Goal: Task Accomplishment & Management: Complete application form

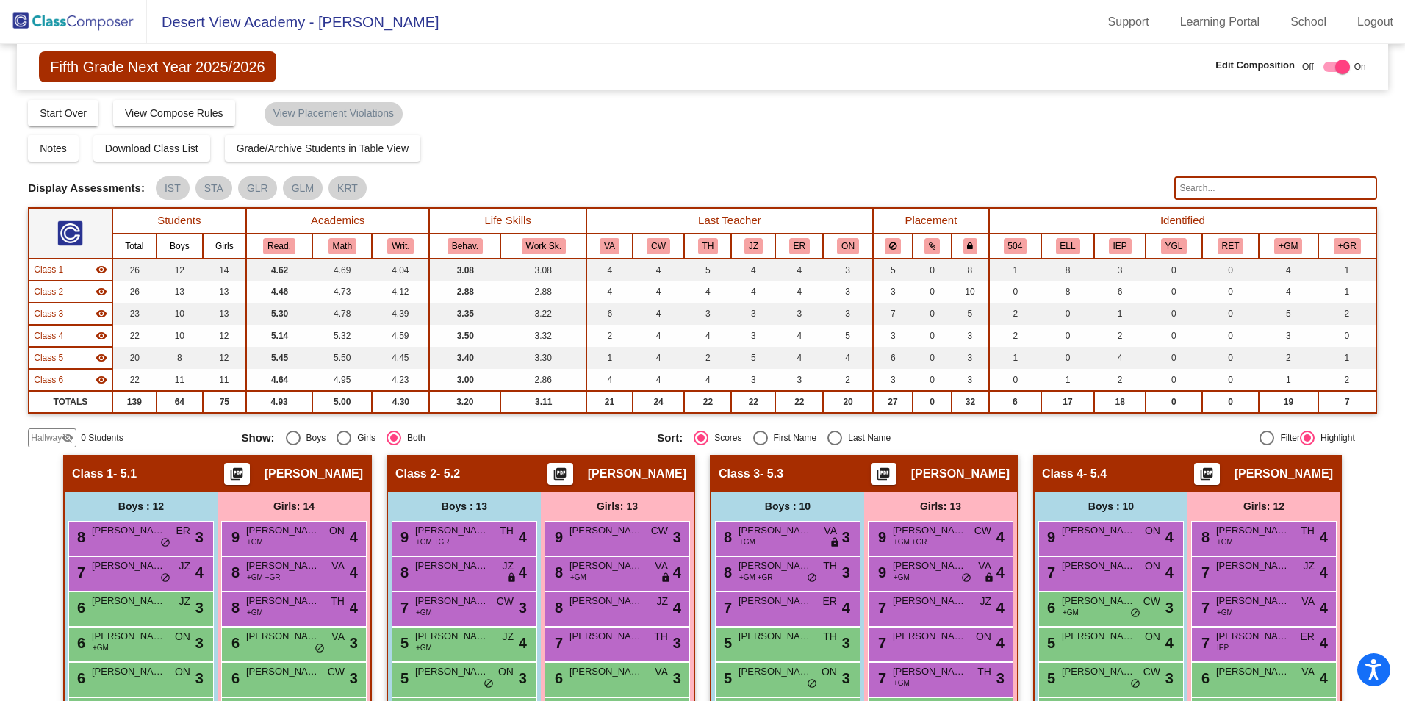
drag, startPoint x: 100, startPoint y: 24, endPoint x: 95, endPoint y: 32, distance: 9.6
click at [100, 24] on img at bounding box center [73, 21] width 147 height 43
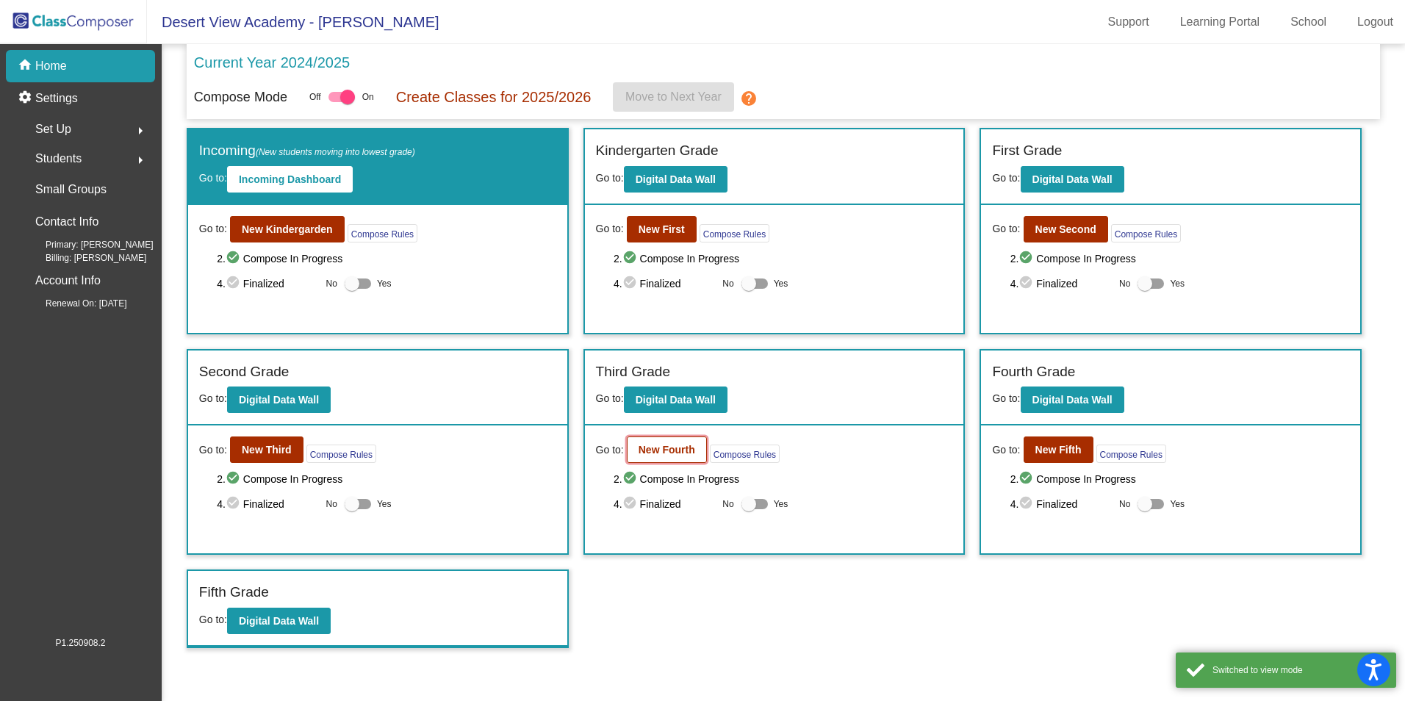
click at [660, 453] on b "New Fourth" at bounding box center [666, 450] width 57 height 12
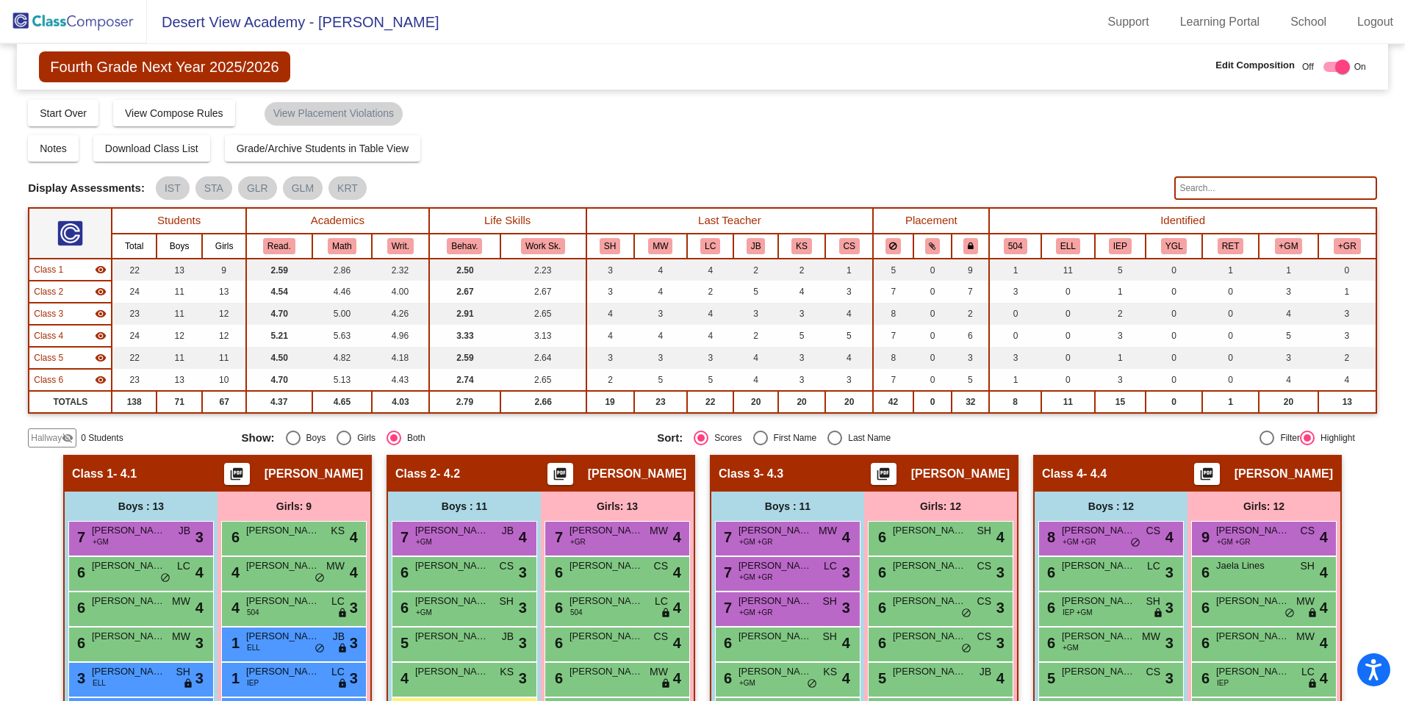
click at [713, 158] on div "Notes Download Class List Import Students Grade/Archive Students in Table View …" at bounding box center [702, 148] width 1349 height 26
click at [59, 437] on span "Hallway" at bounding box center [46, 437] width 31 height 13
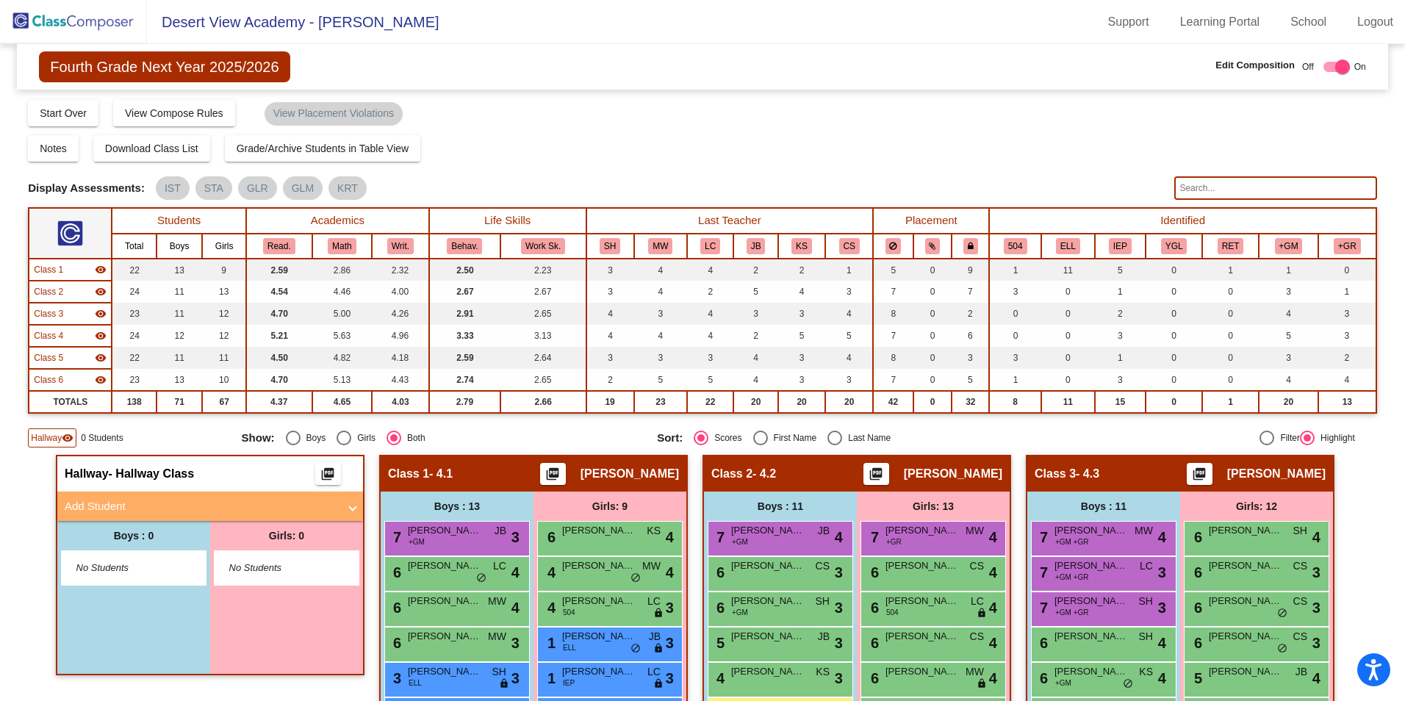
click at [93, 505] on mat-panel-title "Add Student" at bounding box center [201, 506] width 273 height 17
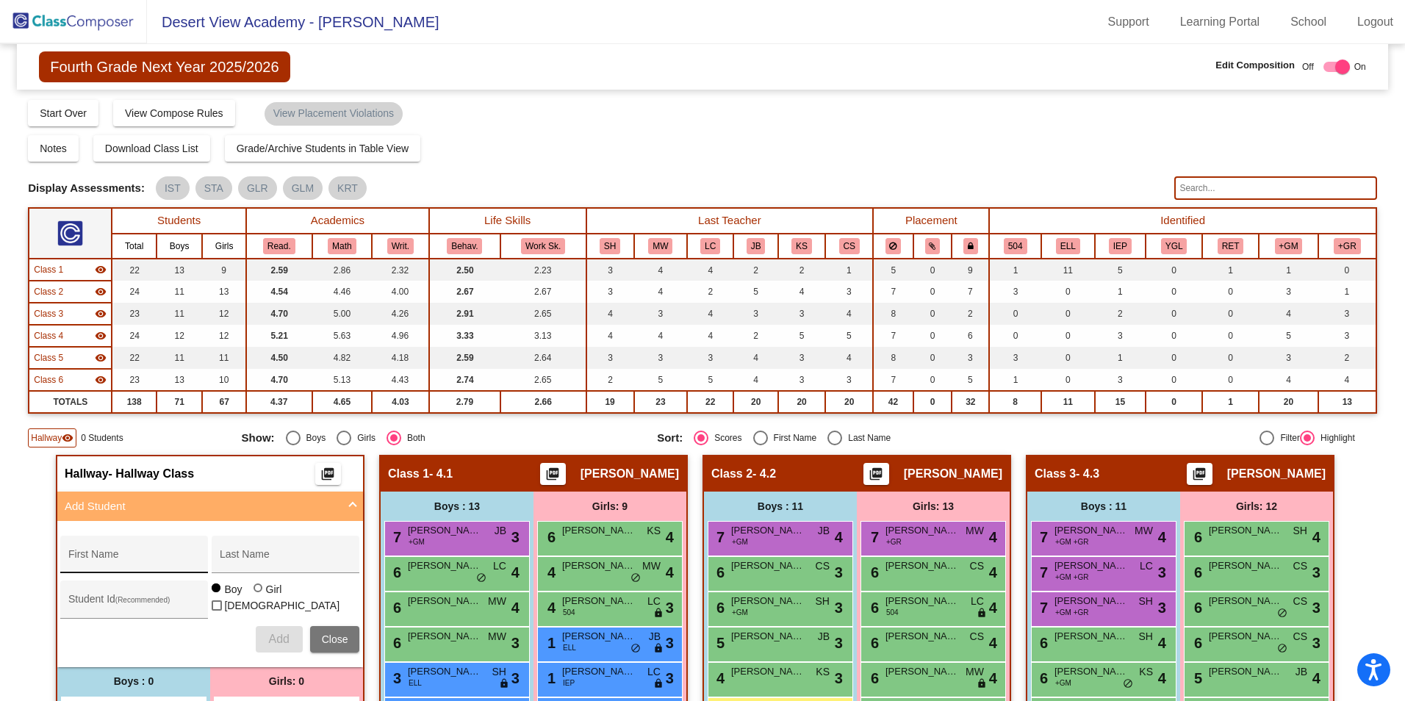
click at [112, 550] on div "First Name" at bounding box center [134, 559] width 132 height 30
